Goal: Task Accomplishment & Management: Manage account settings

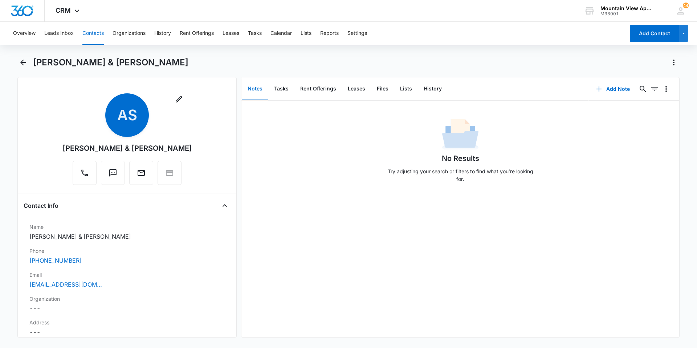
scroll to position [36, 0]
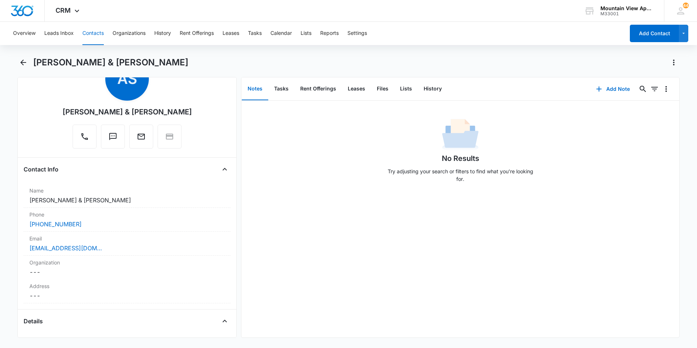
click at [86, 33] on button "Contacts" at bounding box center [92, 33] width 21 height 23
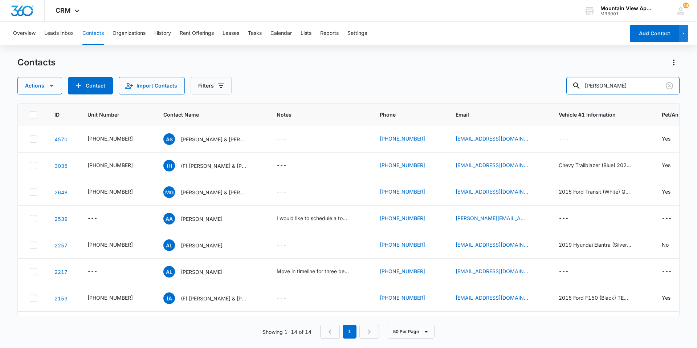
drag, startPoint x: 618, startPoint y: 85, endPoint x: 571, endPoint y: 85, distance: 47.9
click at [572, 86] on div "Actions Contact Import Contacts Filters [PERSON_NAME]" at bounding box center [348, 85] width 662 height 17
type input "[PERSON_NAME]"
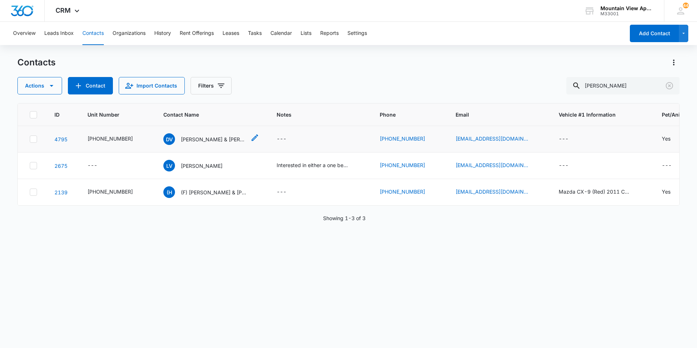
click at [206, 139] on p "[PERSON_NAME] & [PERSON_NAME]" at bounding box center [213, 139] width 65 height 8
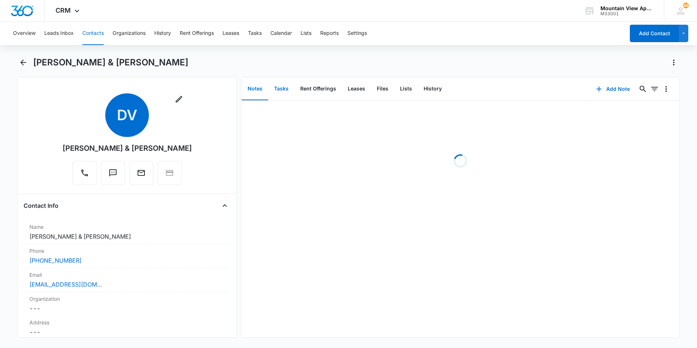
click at [285, 89] on button "Tasks" at bounding box center [281, 89] width 26 height 23
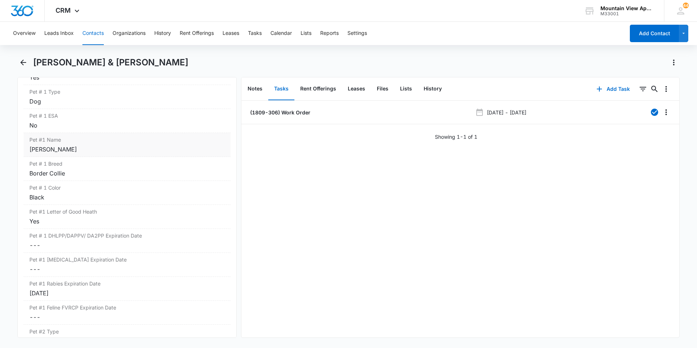
scroll to position [1016, 0]
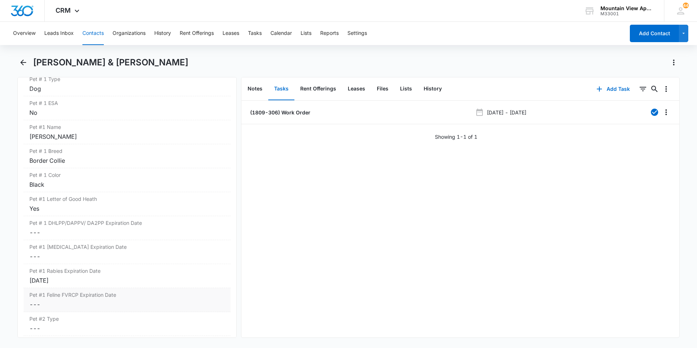
click at [105, 301] on dd "Cancel Save Changes ---" at bounding box center [126, 304] width 195 height 9
click at [170, 328] on button "Cancel" at bounding box center [166, 331] width 25 height 14
click at [109, 233] on dd "Cancel Save Changes ---" at bounding box center [126, 232] width 195 height 9
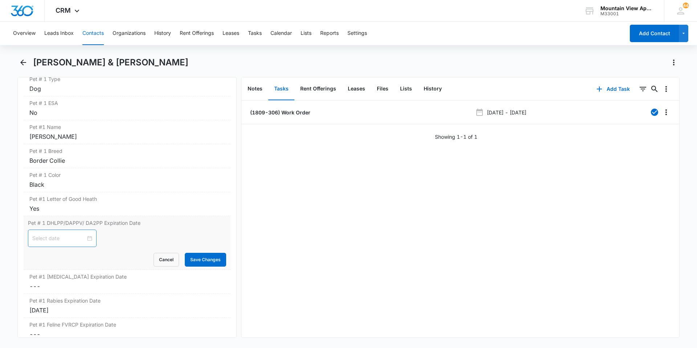
click at [83, 238] on div at bounding box center [62, 238] width 60 height 8
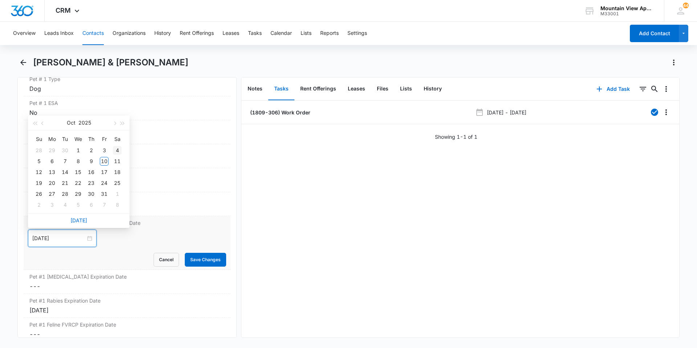
type input "[DATE]"
click at [126, 120] on button "button" at bounding box center [123, 122] width 8 height 15
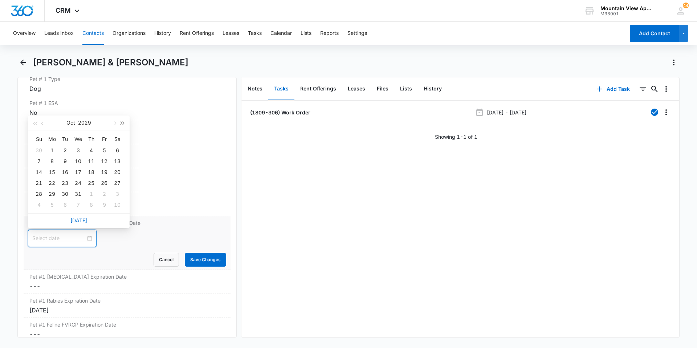
click at [126, 120] on button "button" at bounding box center [123, 122] width 8 height 15
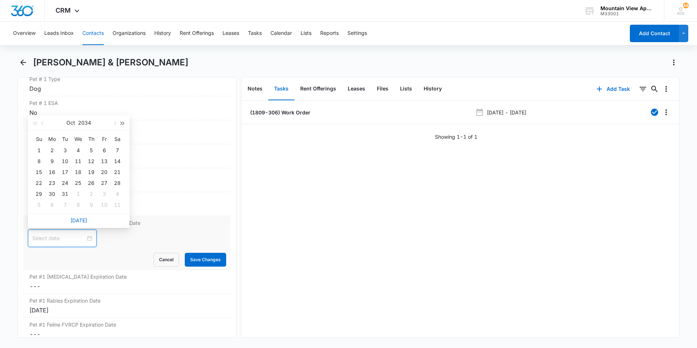
click at [126, 120] on button "button" at bounding box center [123, 122] width 8 height 15
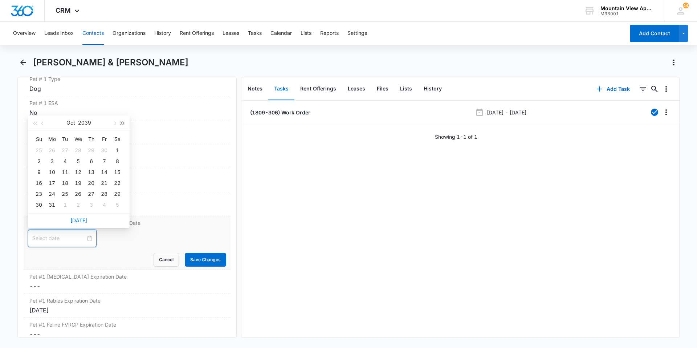
click at [126, 120] on button "button" at bounding box center [123, 122] width 8 height 15
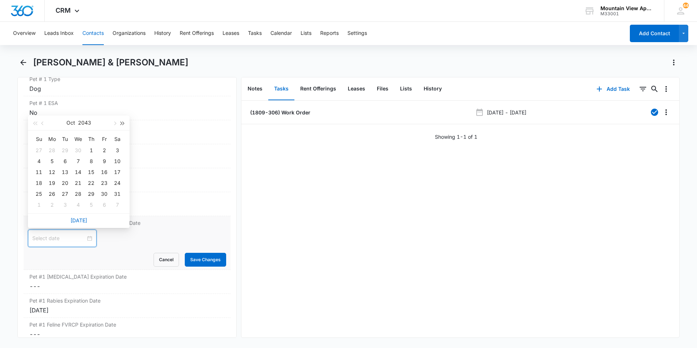
click at [126, 120] on button "button" at bounding box center [123, 122] width 8 height 15
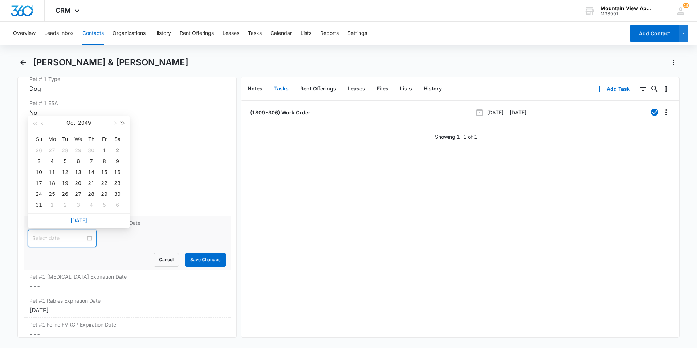
click at [126, 120] on button "button" at bounding box center [123, 122] width 8 height 15
click at [33, 123] on span "button" at bounding box center [35, 124] width 4 height 4
type input "[DATE]"
click at [53, 203] on div "31" at bounding box center [52, 204] width 9 height 9
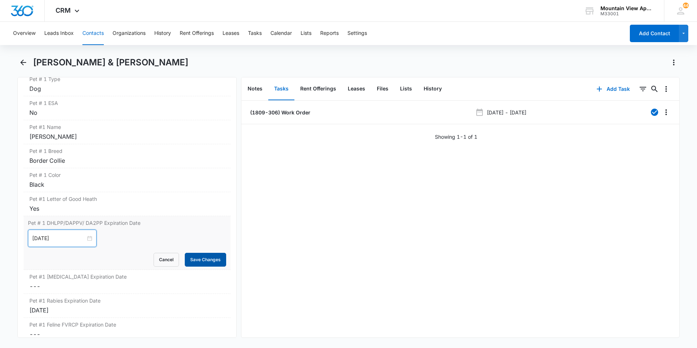
click at [208, 259] on button "Save Changes" at bounding box center [205, 260] width 41 height 14
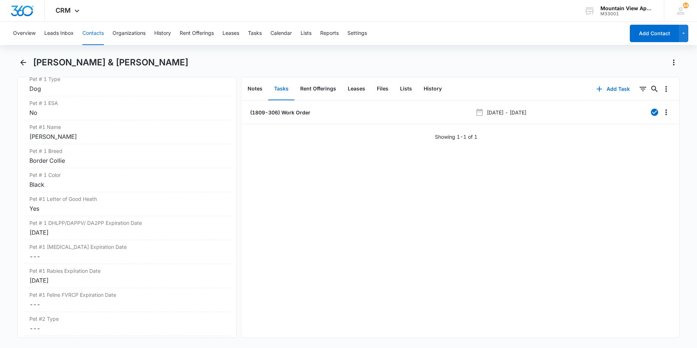
click at [90, 30] on button "Contacts" at bounding box center [92, 33] width 21 height 23
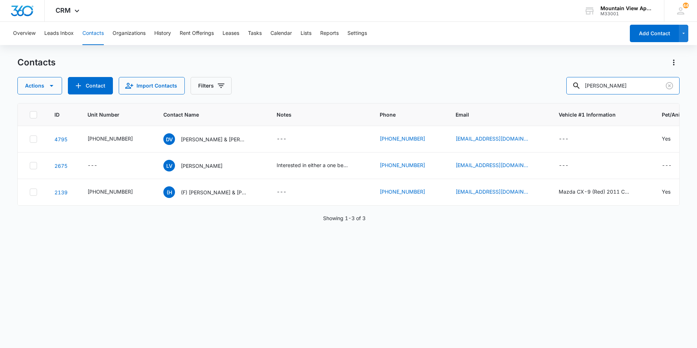
click at [521, 82] on div "Actions Contact Import Contacts Filters [PERSON_NAME]" at bounding box center [348, 85] width 662 height 17
type input "[PERSON_NAME]"
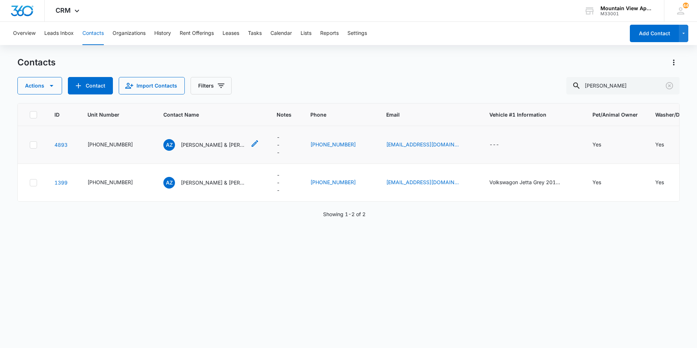
click at [210, 146] on p "[PERSON_NAME] & [PERSON_NAME]" at bounding box center [213, 145] width 65 height 8
click at [233, 184] on p "[PERSON_NAME] & [PERSON_NAME]" at bounding box center [213, 183] width 65 height 8
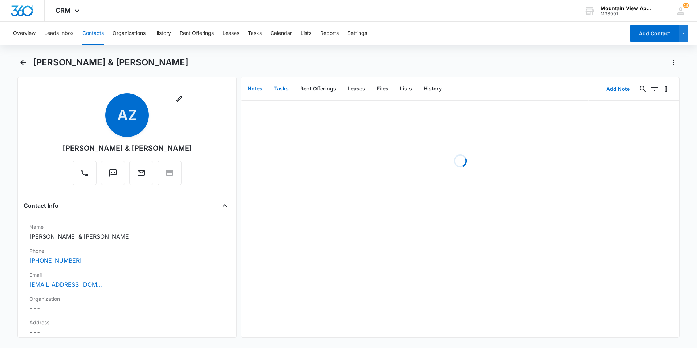
click at [281, 88] on button "Tasks" at bounding box center [281, 89] width 26 height 23
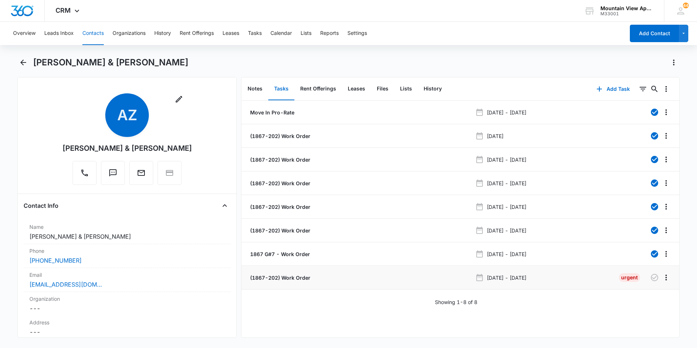
click at [304, 281] on p "(1867-202) Work Order" at bounding box center [280, 278] width 62 height 8
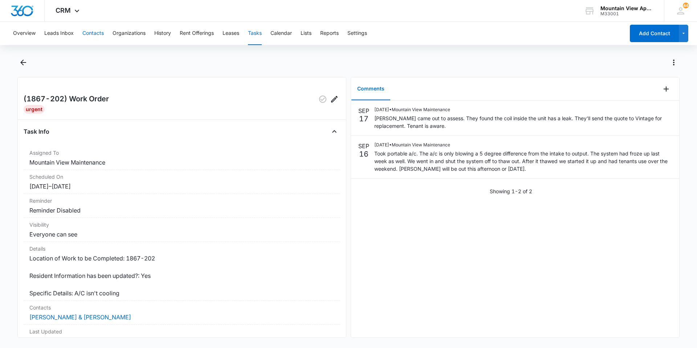
click at [98, 37] on button "Contacts" at bounding box center [92, 33] width 21 height 23
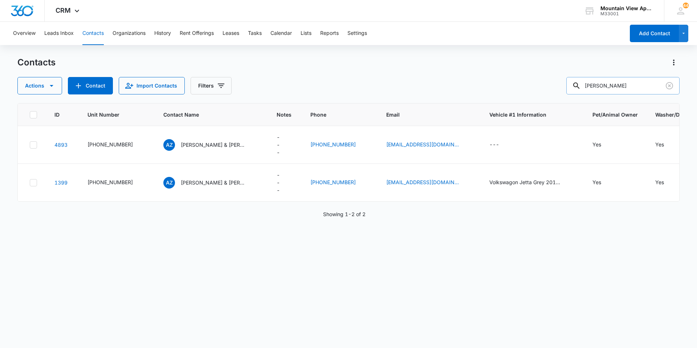
click at [601, 84] on input "[PERSON_NAME]" at bounding box center [622, 85] width 113 height 17
type input "z"
type input "Constantinous"
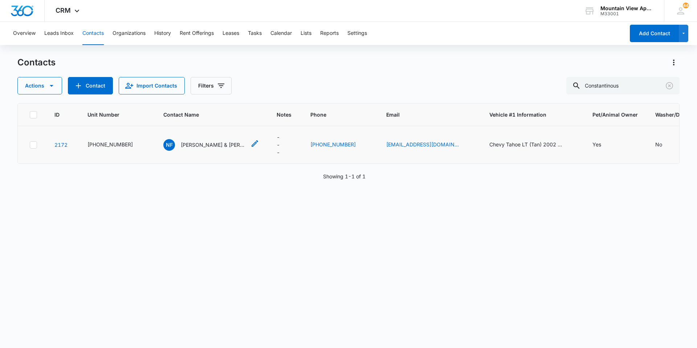
click at [250, 140] on icon "Contact Name - Naomi Fontana & Naseia Constantinous - Select to Edit Field" at bounding box center [254, 143] width 9 height 9
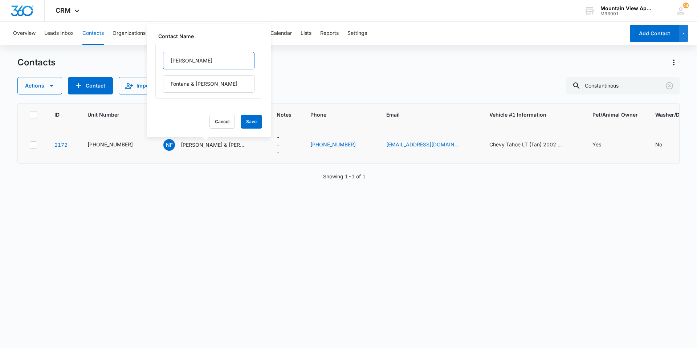
click at [169, 59] on input "[PERSON_NAME]" at bounding box center [208, 60] width 91 height 17
type input "(F) [PERSON_NAME]"
click at [256, 124] on div "Contact Name (F) [PERSON_NAME] & [PERSON_NAME] Cancel Save" at bounding box center [209, 81] width 124 height 114
click at [249, 122] on button "Save" at bounding box center [251, 122] width 21 height 14
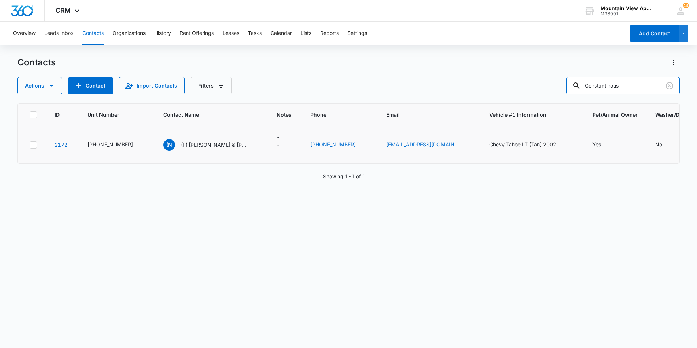
drag, startPoint x: 640, startPoint y: 87, endPoint x: 512, endPoint y: 91, distance: 128.5
click at [521, 91] on div "Actions Contact Import Contacts Filters [GEOGRAPHIC_DATA]" at bounding box center [348, 85] width 662 height 17
type input "[PERSON_NAME]"
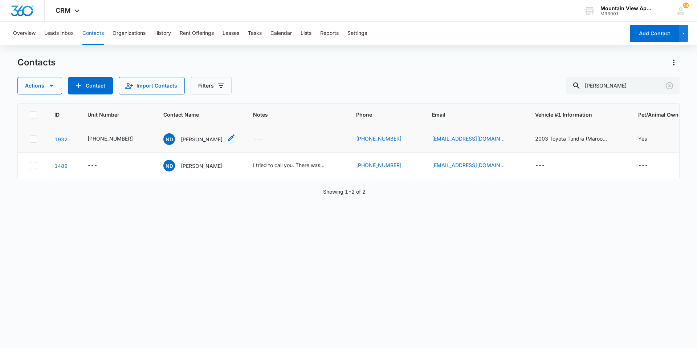
click at [188, 142] on p "[PERSON_NAME]" at bounding box center [202, 139] width 42 height 8
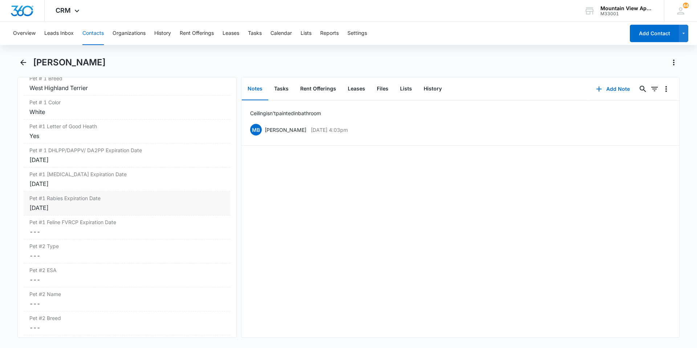
scroll to position [1052, 0]
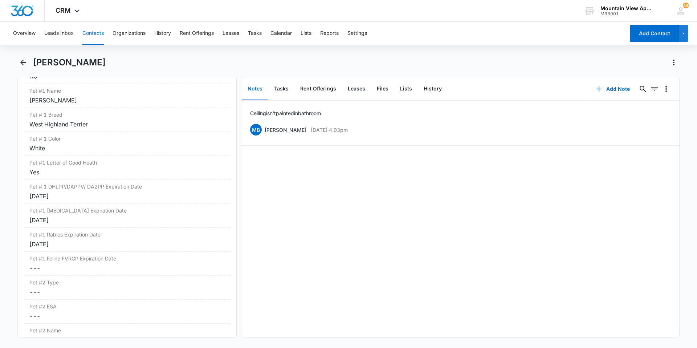
click at [109, 35] on div "Overview Leads Inbox Contacts Organizations History Rent Offerings Leases Tasks…" at bounding box center [317, 33] width 616 height 23
click at [100, 35] on button "Contacts" at bounding box center [92, 33] width 21 height 23
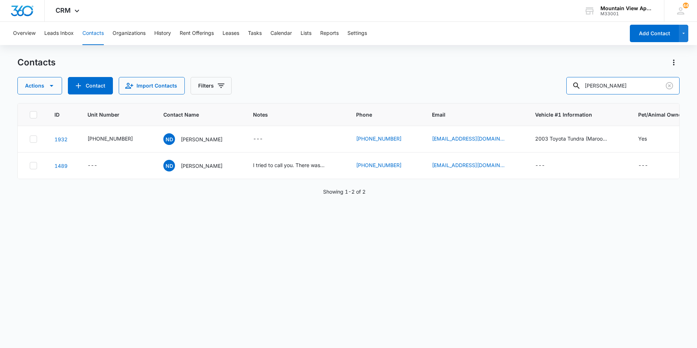
drag, startPoint x: 602, startPoint y: 87, endPoint x: 527, endPoint y: 86, distance: 74.8
click at [564, 87] on div "Actions Contact Import Contacts Filters [PERSON_NAME]" at bounding box center [348, 85] width 662 height 17
type input "[PERSON_NAME]"
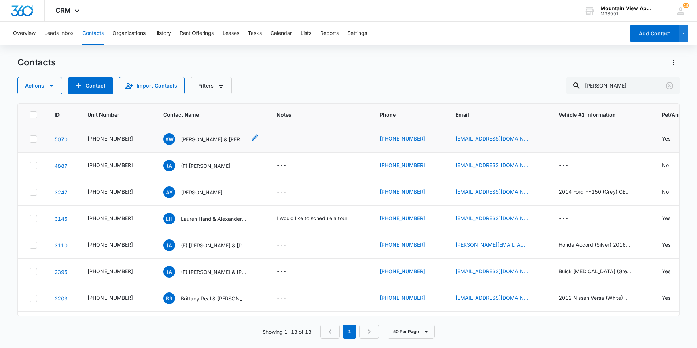
click at [204, 142] on p "[PERSON_NAME] & [PERSON_NAME]" at bounding box center [213, 139] width 65 height 8
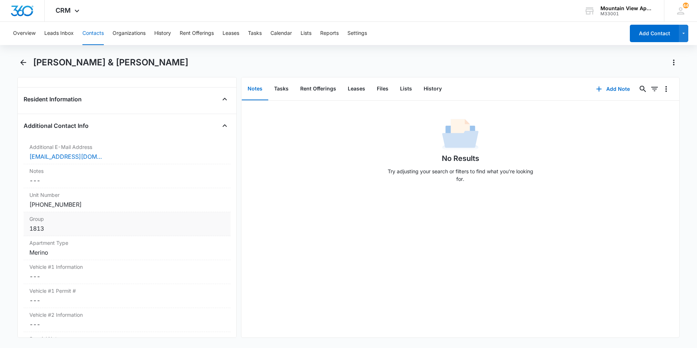
scroll to position [581, 0]
